Goal: Task Accomplishment & Management: Use online tool/utility

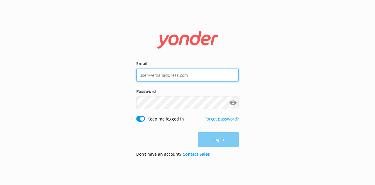
click at [179, 79] on input "Email" at bounding box center [187, 75] width 103 height 13
paste input "[EMAIL_ADDRESS][DOMAIN_NAME]"
type input "[EMAIL_ADDRESS][DOMAIN_NAME]"
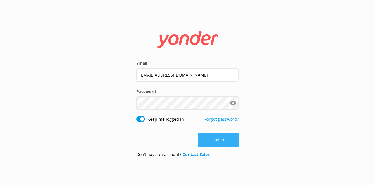
click at [230, 138] on button "Log in" at bounding box center [218, 139] width 41 height 15
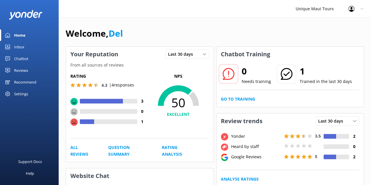
click at [25, 57] on div "Chatbot" at bounding box center [21, 59] width 14 height 12
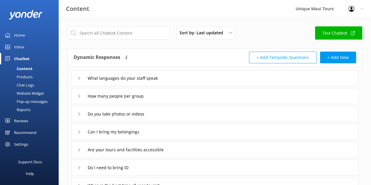
click at [37, 95] on div "Website Widget" at bounding box center [24, 93] width 40 height 8
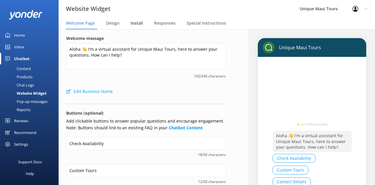
click at [138, 22] on span "Install" at bounding box center [137, 23] width 12 height 6
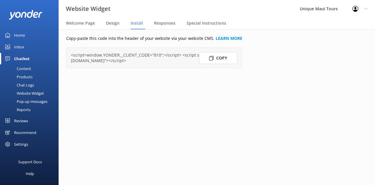
click at [218, 57] on button "Copy" at bounding box center [218, 58] width 38 height 12
click at [87, 27] on div "Welcome Page" at bounding box center [81, 24] width 31 height 12
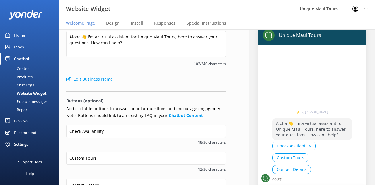
scroll to position [13, 0]
